Goal: Task Accomplishment & Management: Manage account settings

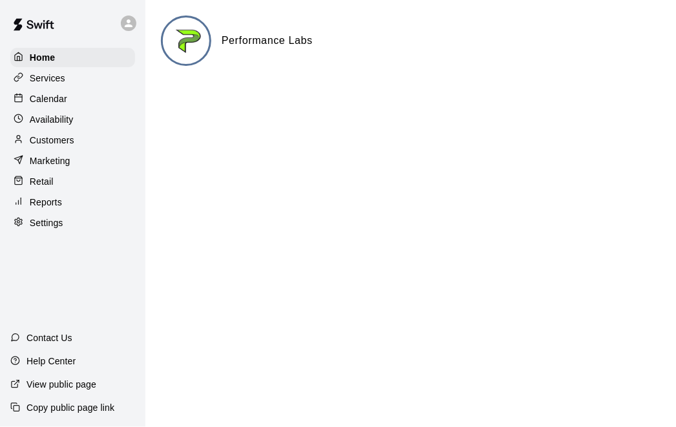
click at [38, 92] on p "Calendar" at bounding box center [49, 98] width 38 height 13
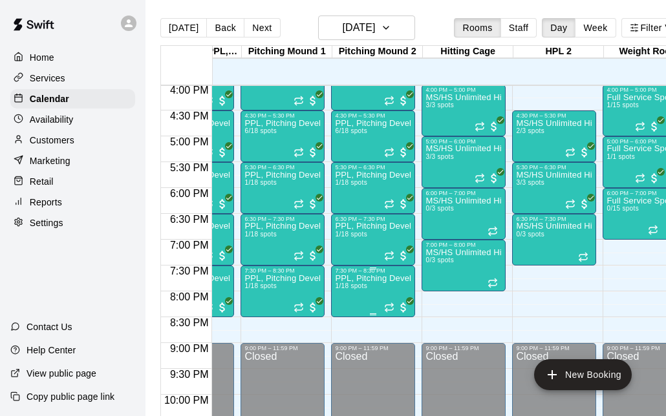
scroll to position [0, 244]
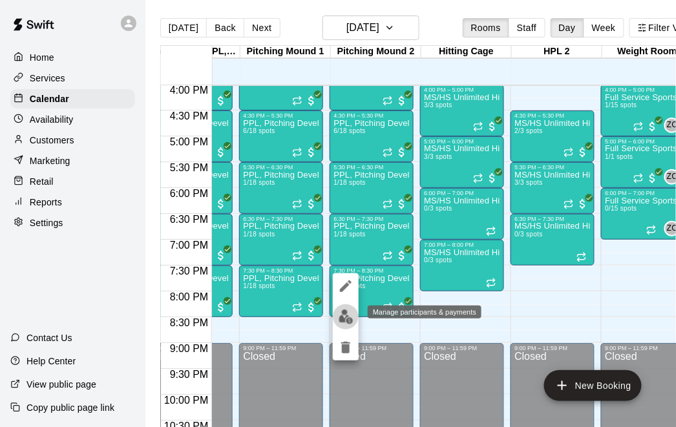
click at [343, 313] on img "edit" at bounding box center [346, 317] width 15 height 15
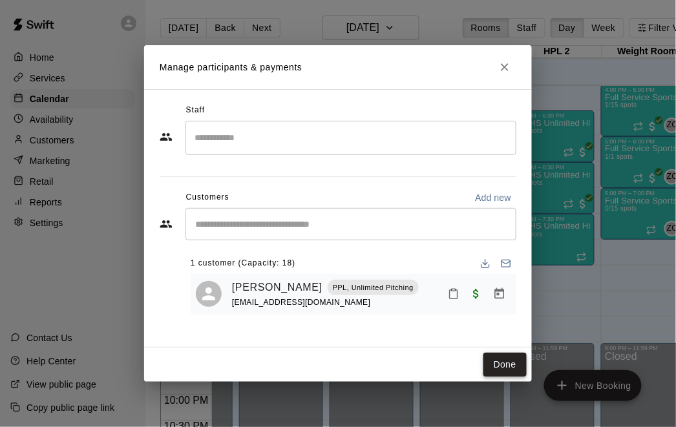
click at [488, 360] on button "Done" at bounding box center [505, 365] width 43 height 24
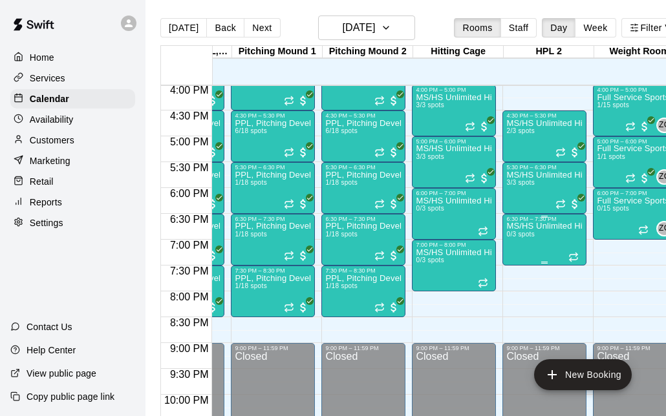
scroll to position [0, 250]
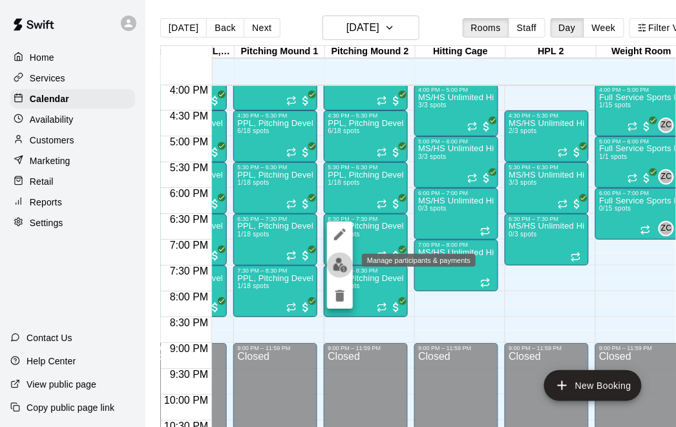
click at [337, 271] on img "edit" at bounding box center [340, 265] width 15 height 15
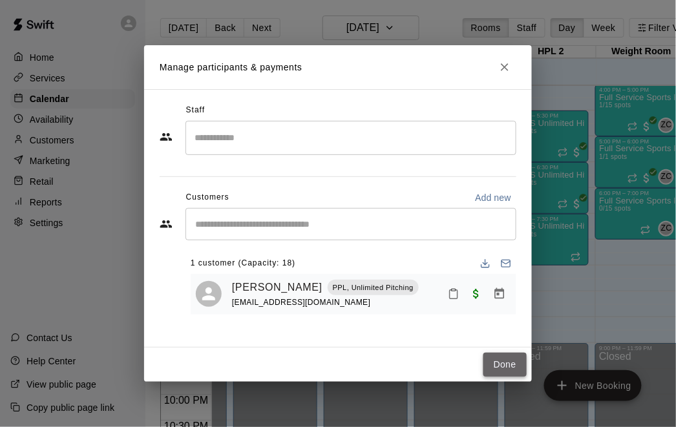
click at [513, 372] on button "Done" at bounding box center [505, 365] width 43 height 24
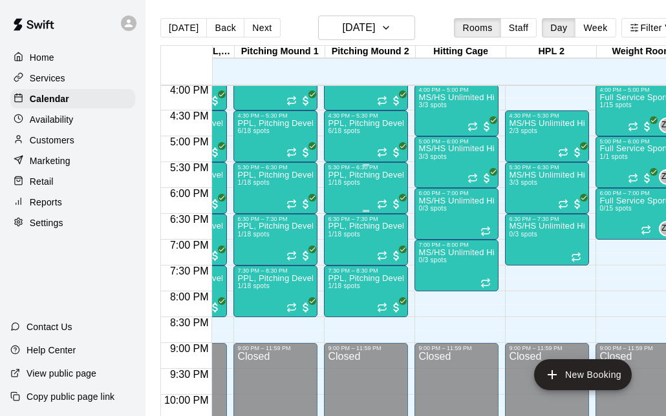
click at [339, 197] on div "PPL, Pitching Development Session 1/18 spots" at bounding box center [366, 379] width 76 height 416
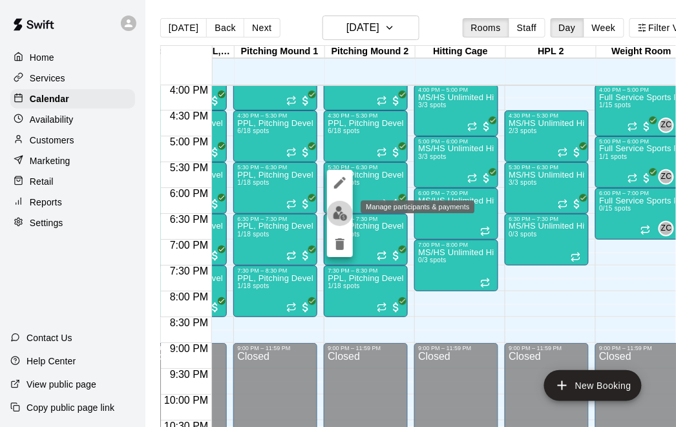
click at [346, 217] on img "edit" at bounding box center [340, 213] width 15 height 15
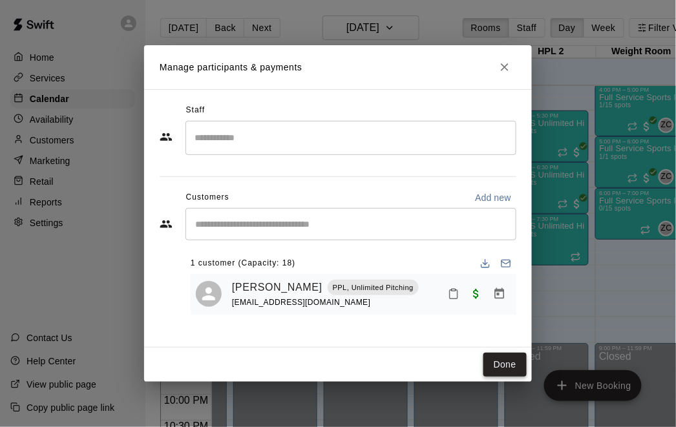
click at [497, 366] on button "Done" at bounding box center [505, 365] width 43 height 24
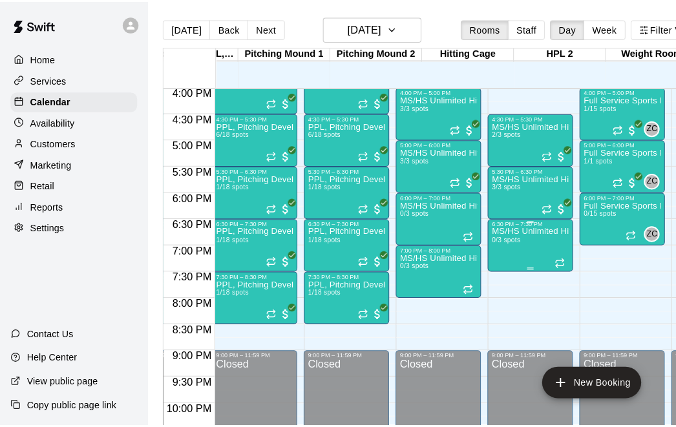
scroll to position [0, 283]
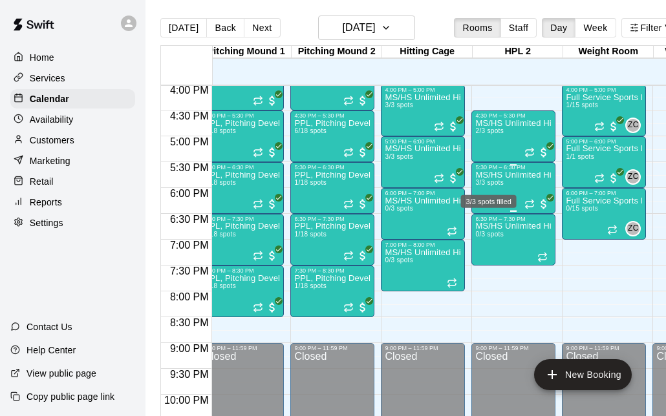
click at [488, 186] on span "3/3 spots" at bounding box center [489, 182] width 28 height 7
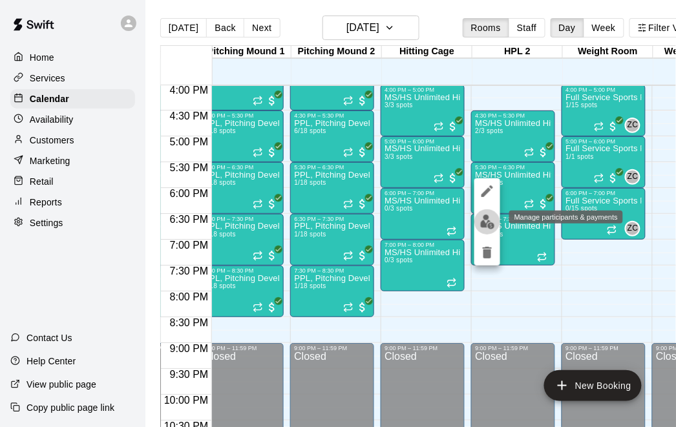
click at [487, 218] on img "edit" at bounding box center [487, 222] width 15 height 15
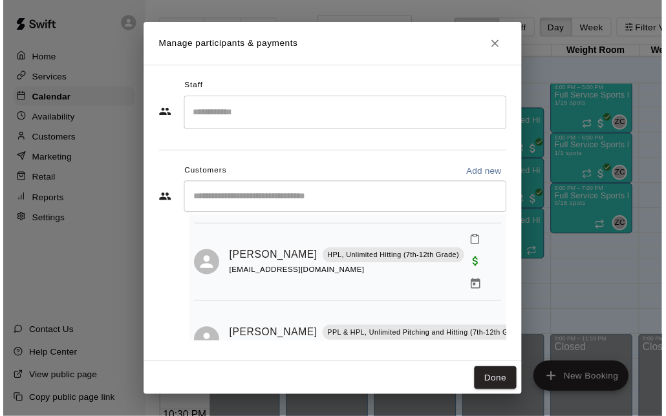
scroll to position [100, 0]
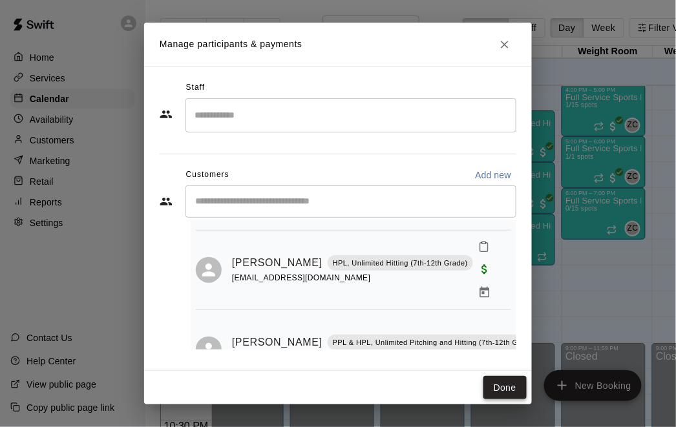
click at [495, 394] on button "Done" at bounding box center [505, 388] width 43 height 24
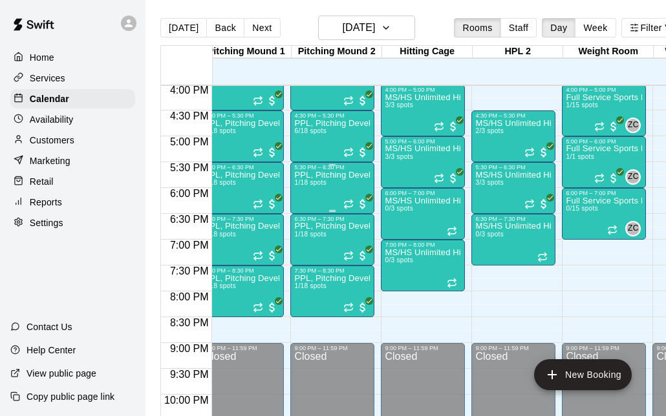
click at [321, 187] on div "PPL, Pitching Development Session 1/18 spots" at bounding box center [332, 379] width 76 height 416
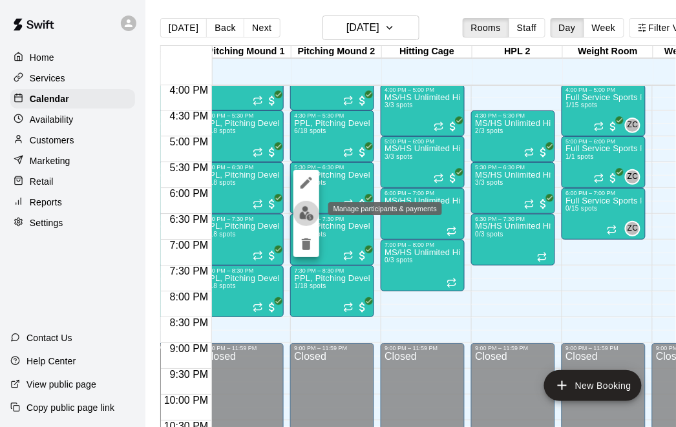
click at [307, 217] on img "edit" at bounding box center [306, 213] width 15 height 15
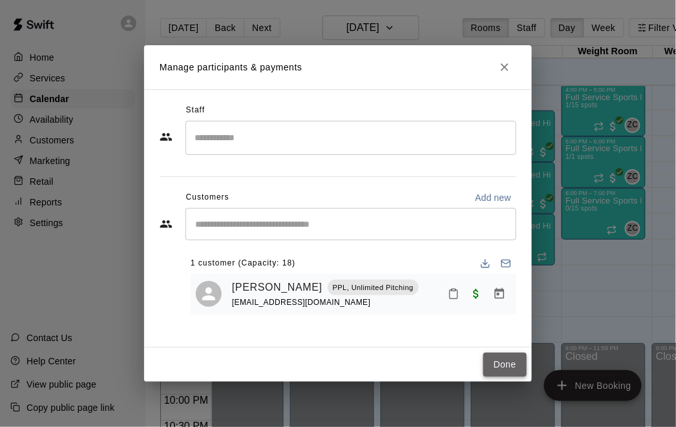
click at [495, 368] on button "Done" at bounding box center [505, 365] width 43 height 24
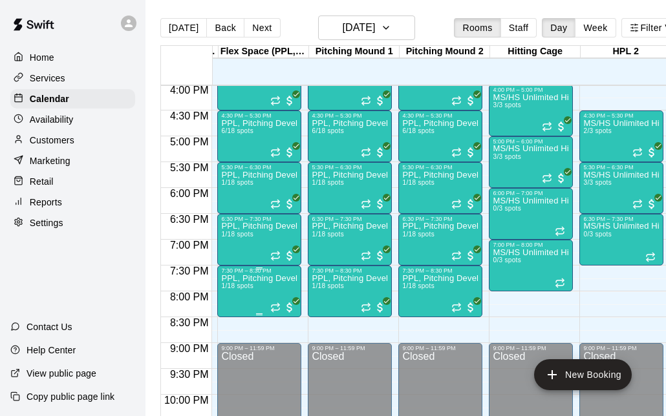
scroll to position [0, 0]
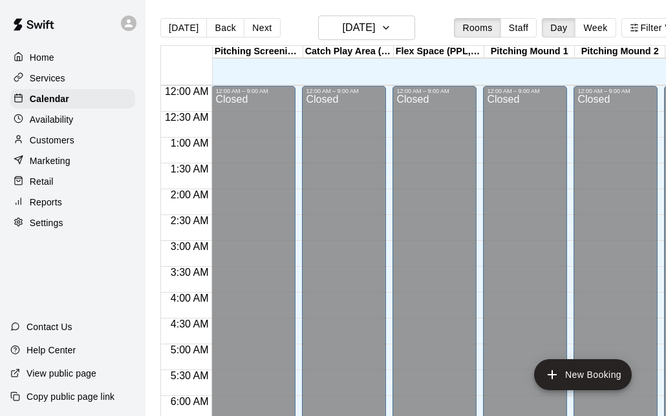
scroll to position [634, 0]
